Goal: Find specific page/section: Find specific page/section

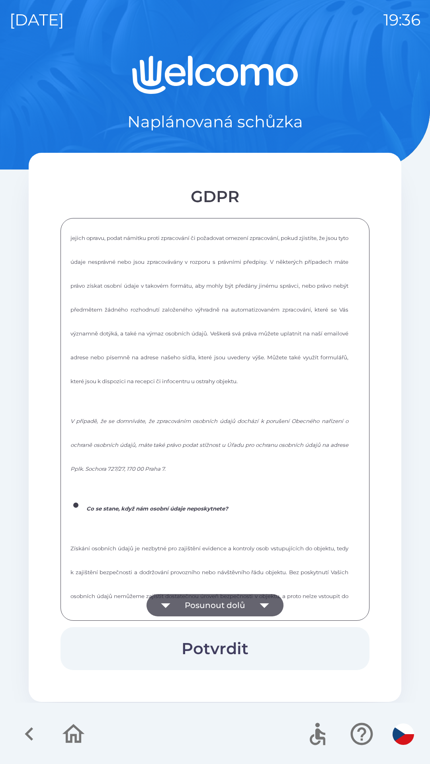
scroll to position [1073, 0]
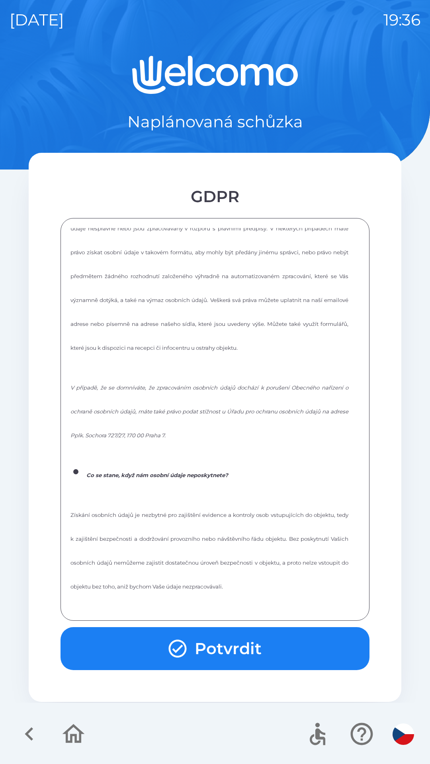
click at [232, 633] on button "Potvrdit" at bounding box center [214, 648] width 309 height 43
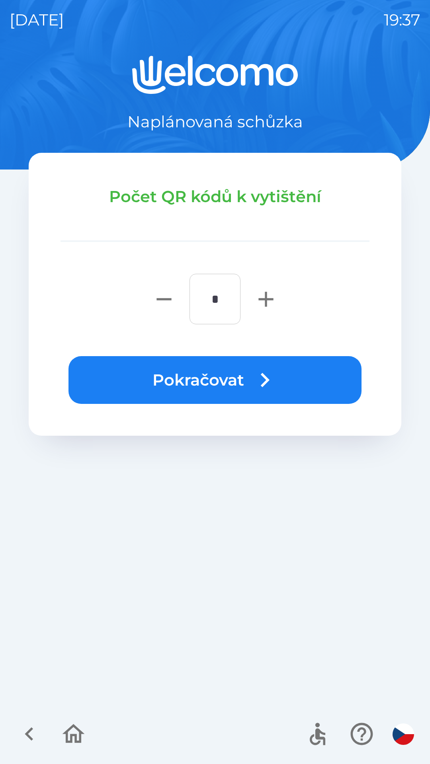
click at [259, 299] on icon "button" at bounding box center [265, 299] width 15 height 15
type input "*"
click at [242, 372] on button "Pokračovat" at bounding box center [214, 380] width 293 height 48
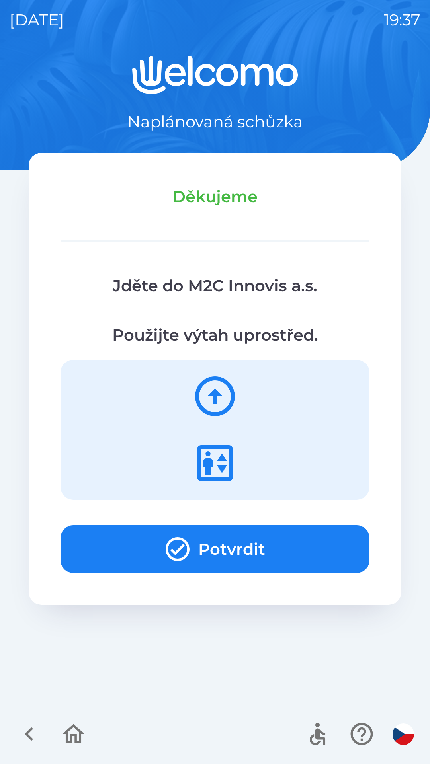
click at [288, 544] on button "Potvrdit" at bounding box center [214, 549] width 309 height 48
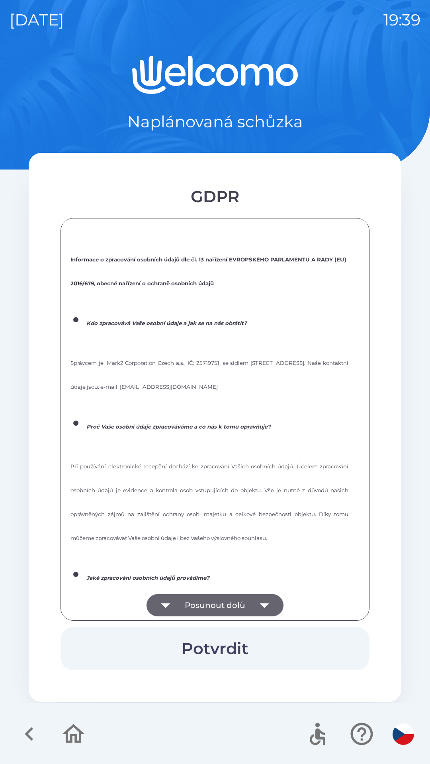
click at [226, 594] on button "Posunout dolů" at bounding box center [214, 605] width 137 height 22
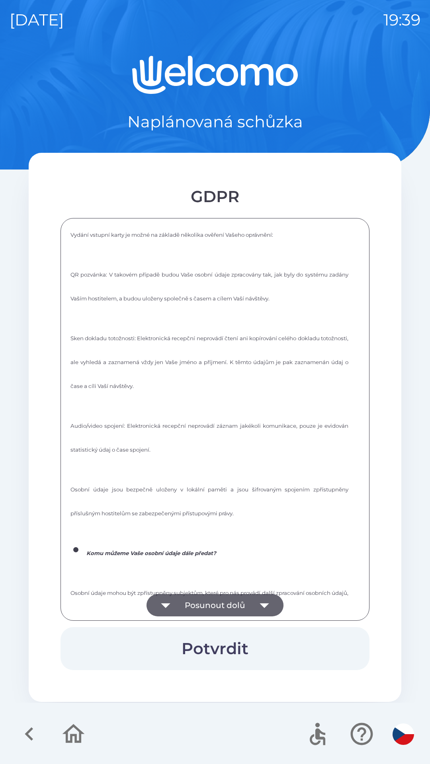
click at [222, 600] on button "Posunout dolů" at bounding box center [214, 605] width 137 height 22
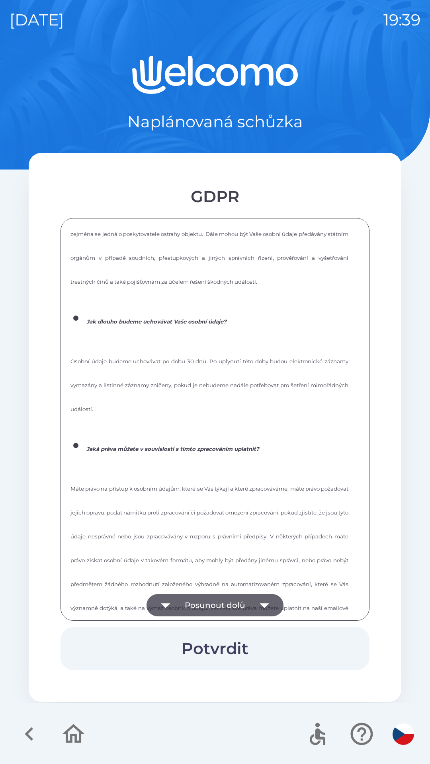
click at [216, 607] on button "Posunout dolů" at bounding box center [214, 605] width 137 height 22
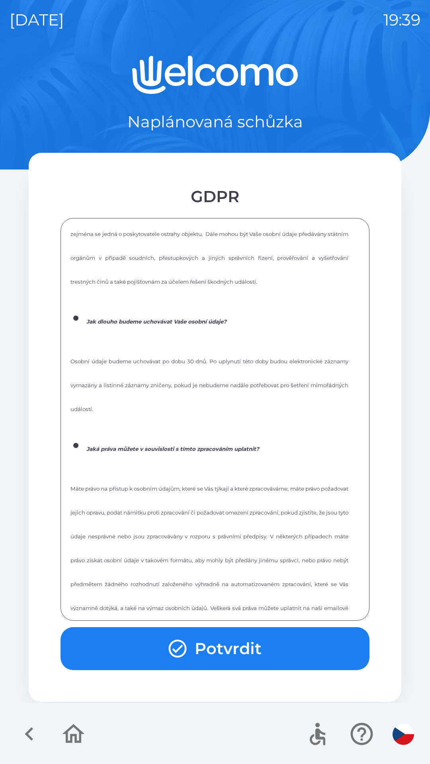
click at [223, 600] on div "Informace o zpracování osobních údajů dle čl. 13 nařízení EVROPSKÉHO PARLAMENTU…" at bounding box center [214, 419] width 289 height 383
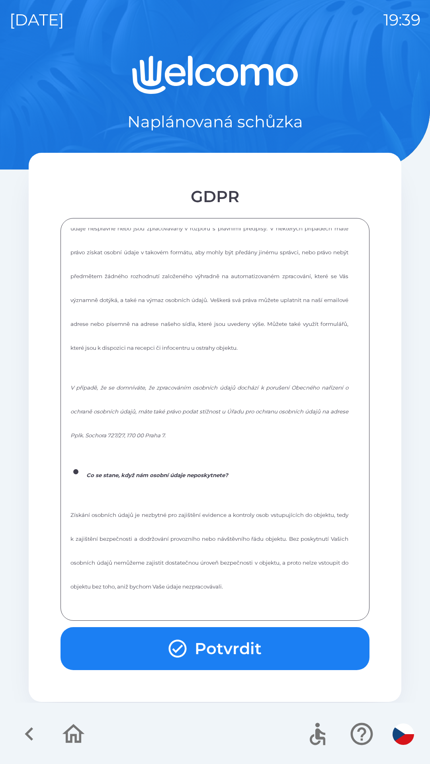
click at [219, 594] on p "Získání osobních údajů je nezbytné pro zajištění evidence a kontroly osob vstup…" at bounding box center [209, 546] width 278 height 95
click at [211, 594] on p "Získání osobních údajů je nezbytné pro zajištění evidence a kontroly osob vstup…" at bounding box center [209, 546] width 278 height 95
click at [195, 642] on button "Potvrdit" at bounding box center [214, 648] width 309 height 43
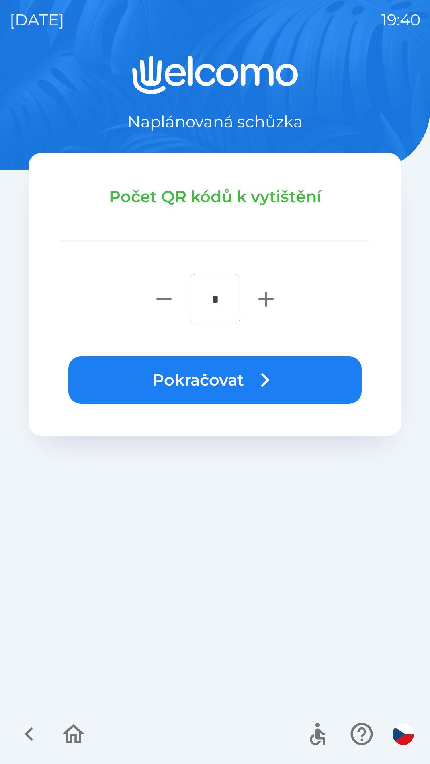
click at [186, 374] on button "Pokračovat" at bounding box center [214, 380] width 293 height 48
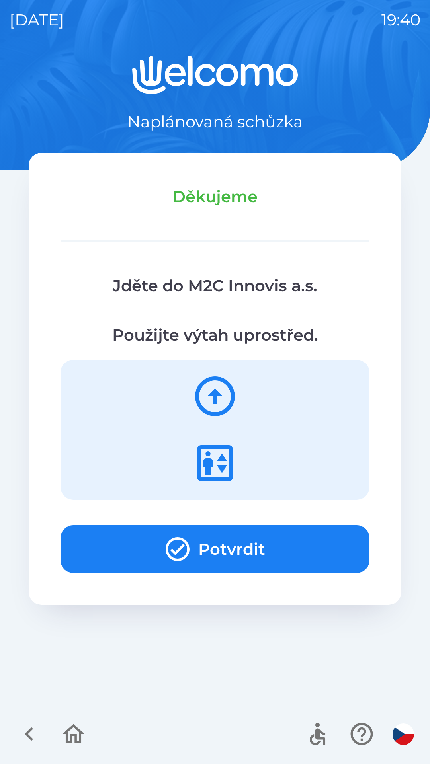
click at [117, 550] on button "Potvrdit" at bounding box center [214, 549] width 309 height 48
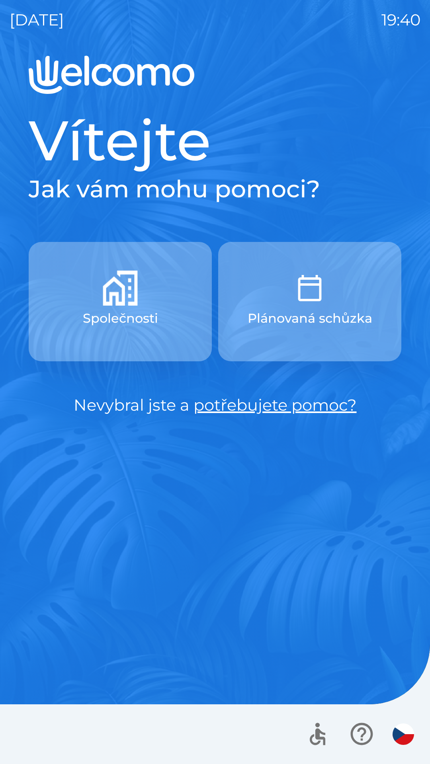
click at [2, 47] on div "[DATE] 19:40 Vítejte Jak vám mohu pomoci? Společnosti Plánovaná schůzka Nevybra…" at bounding box center [215, 382] width 430 height 764
click at [419, 97] on div "[DATE] 19:40 Vítejte Jak vám mohu pomoci? Společnosti Plánovaná schůzka Nevybra…" at bounding box center [215, 382] width 430 height 764
click at [429, 608] on div "[DATE] 19:40 Vítejte Jak vám mohu pomoci? Společnosti Plánovaná schůzka Nevybra…" at bounding box center [215, 382] width 430 height 764
click at [411, 226] on div "Vítejte Jak vám mohu pomoci? Společnosti Plánovaná schůzka Nevybral jste a potř…" at bounding box center [215, 410] width 411 height 708
click at [388, 454] on div "Vítejte Jak vám mohu pomoci? Společnosti Plánovaná schůzka Nevybral jste a potř…" at bounding box center [215, 410] width 411 height 708
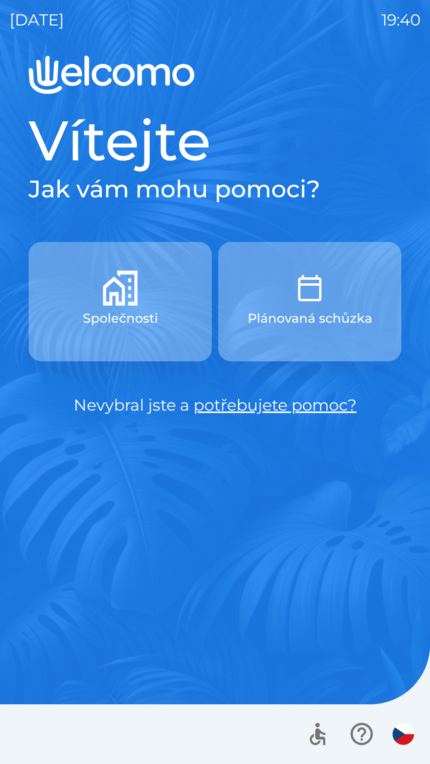
click at [90, 248] on button "Společnosti" at bounding box center [120, 301] width 183 height 119
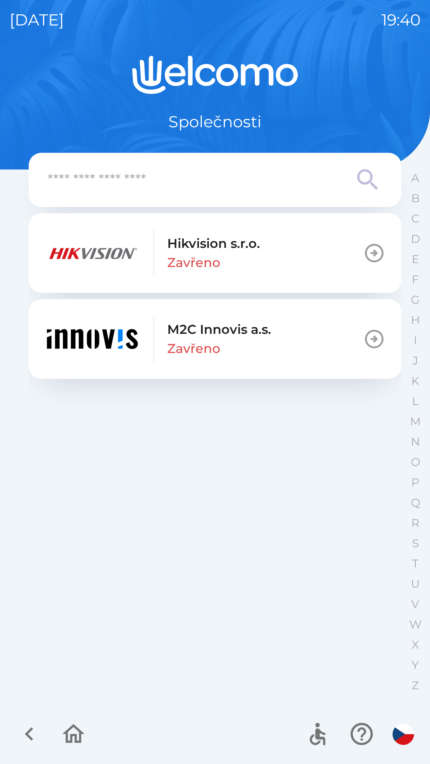
click at [120, 753] on div at bounding box center [215, 734] width 430 height 60
click at [397, 95] on div "Společnosti" at bounding box center [215, 95] width 372 height 78
click at [305, 429] on div "Hikvision s.r.o. Zavřeno M2C Innovis a.s. Zavřeno" at bounding box center [215, 457] width 372 height 489
click at [414, 14] on div "[DATE] 19:40 Společnosti Hikvision s.r.o. Zavřeno M2C Innovis a.s. Zavřeno A B …" at bounding box center [215, 382] width 430 height 764
click at [424, 536] on div "[DATE] 19:40 Společnosti Hikvision s.r.o. Zavřeno M2C Innovis a.s. Zavřeno A B …" at bounding box center [215, 382] width 430 height 764
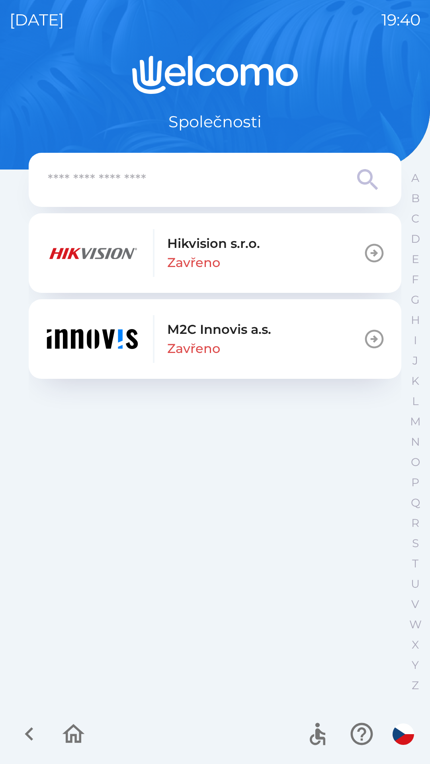
click at [345, 553] on div "Hikvision s.r.o. Zavřeno M2C Innovis a.s. Zavřeno A B C D E F G H I J K L M N O…" at bounding box center [215, 427] width 372 height 549
click at [185, 429] on div "Hikvision s.r.o. Zavřeno M2C Innovis a.s. Zavřeno" at bounding box center [215, 457] width 372 height 489
click at [21, 686] on div "Společnosti Hikvision s.r.o. Zavřeno M2C Innovis a.s. Zavřeno A B C D E F G H I…" at bounding box center [215, 410] width 411 height 708
click at [64, 2] on div "[DATE] 19:41" at bounding box center [215, 20] width 411 height 40
click at [27, 44] on div "[DATE] 19:41 Společnosti Hikvision s.r.o. Zavřeno M2C Innovis a.s. Zavřeno A B …" at bounding box center [215, 382] width 430 height 764
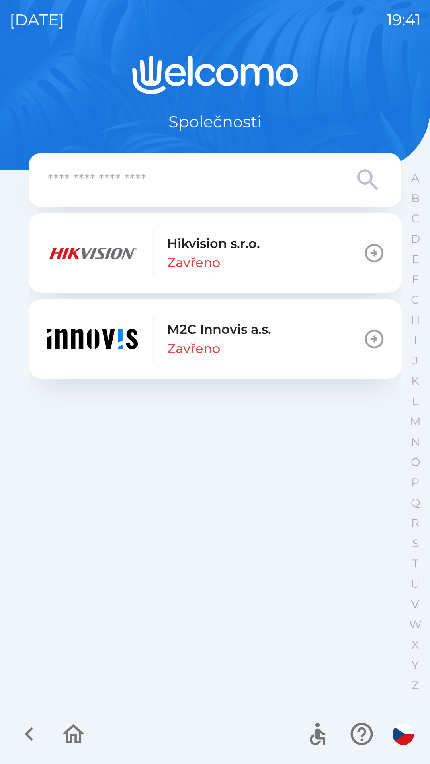
drag, startPoint x: 422, startPoint y: 52, endPoint x: 428, endPoint y: 15, distance: 37.5
click at [374, 48] on div "[DATE] 19:41 Společnosti Hikvision s.r.o. Zavřeno M2C Innovis a.s. Zavřeno A B …" at bounding box center [215, 382] width 430 height 764
drag, startPoint x: 428, startPoint y: 15, endPoint x: 403, endPoint y: 23, distance: 25.9
click at [423, 4] on div "[DATE] 19:41 Společnosti Hikvision s.r.o. Zavřeno M2C Innovis a.s. Zavřeno A B …" at bounding box center [215, 382] width 430 height 764
click at [413, 2] on div "[DATE] 19:41" at bounding box center [215, 20] width 411 height 40
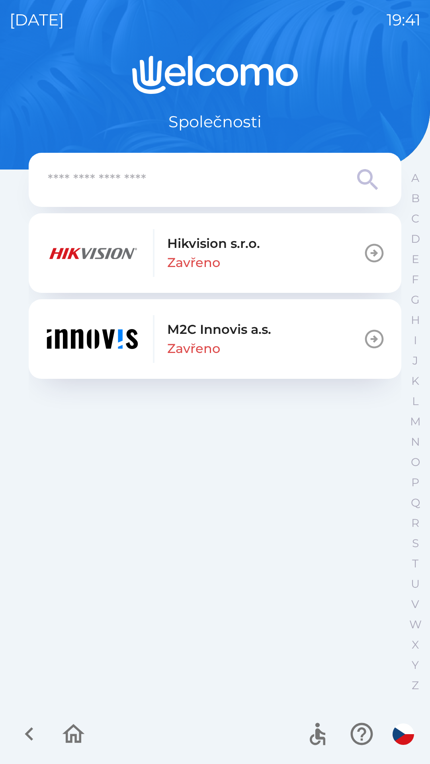
click at [409, 3] on div "[DATE] 19:41 Společnosti Hikvision s.r.o. Zavřeno M2C Innovis a.s. Zavřeno A B …" at bounding box center [215, 382] width 430 height 764
click at [413, 2] on div "[DATE] 19:41" at bounding box center [215, 20] width 411 height 40
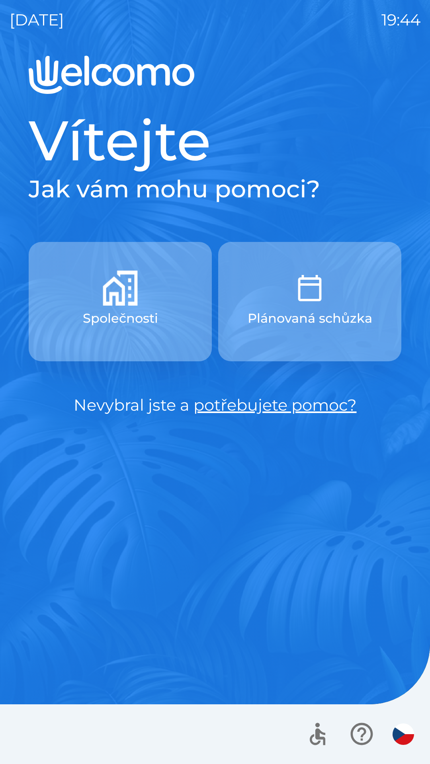
click at [122, 316] on p "Společnosti" at bounding box center [120, 318] width 75 height 19
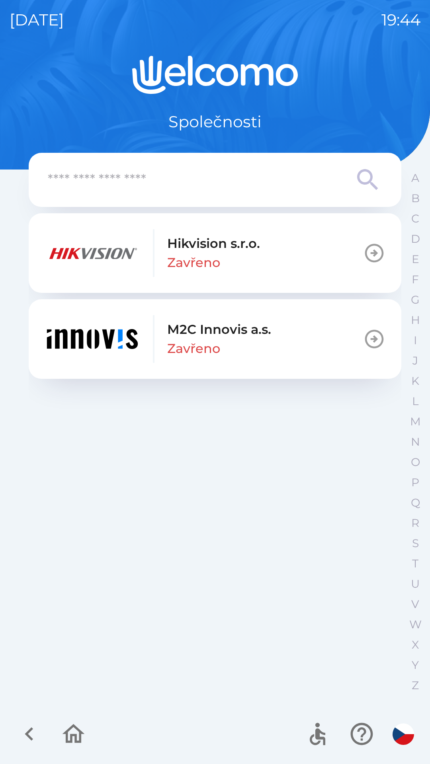
click at [169, 258] on p "Zavřeno" at bounding box center [193, 262] width 53 height 19
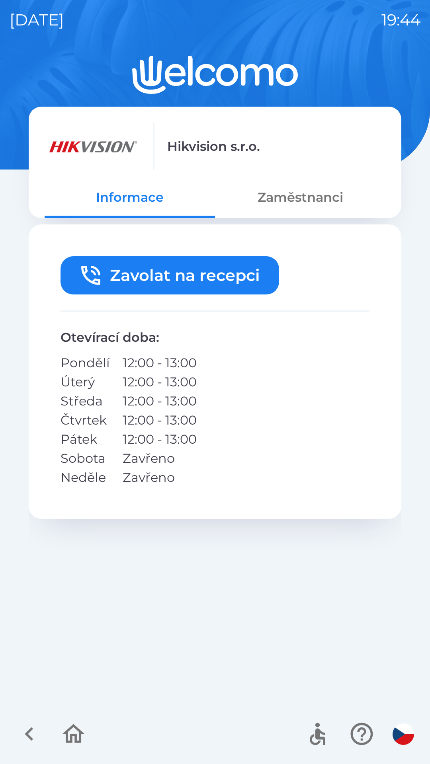
click at [309, 194] on button "Zaměstnanci" at bounding box center [300, 197] width 170 height 29
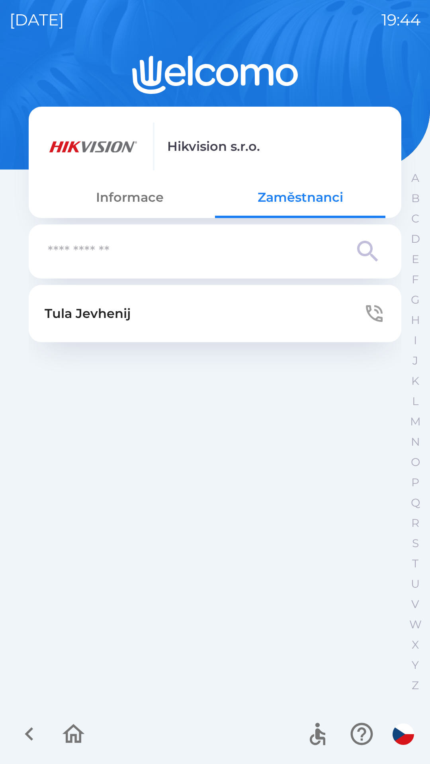
click at [166, 314] on button "[PERSON_NAME]" at bounding box center [215, 313] width 372 height 57
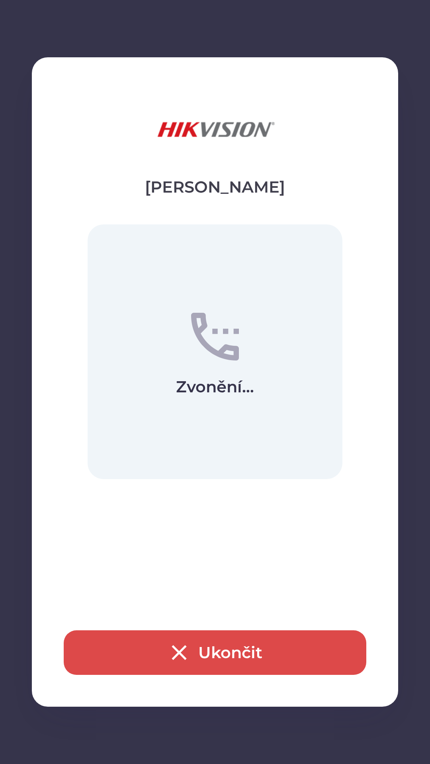
click at [164, 644] on button "Ukončit" at bounding box center [215, 652] width 302 height 45
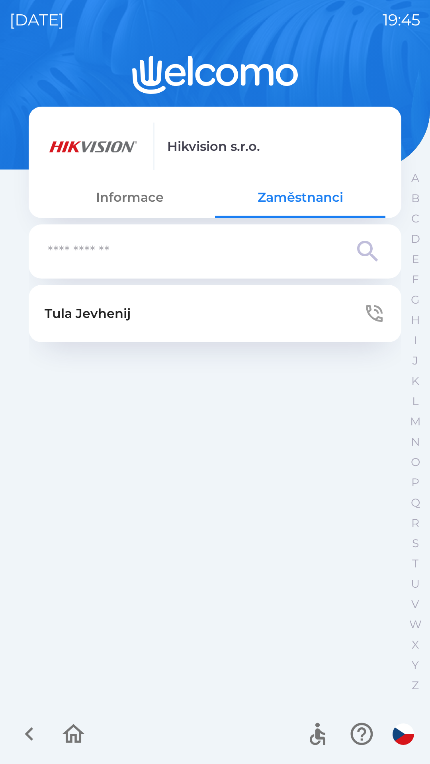
click at [74, 725] on icon "button" at bounding box center [73, 733] width 22 height 19
